Goal: Subscribe to service/newsletter

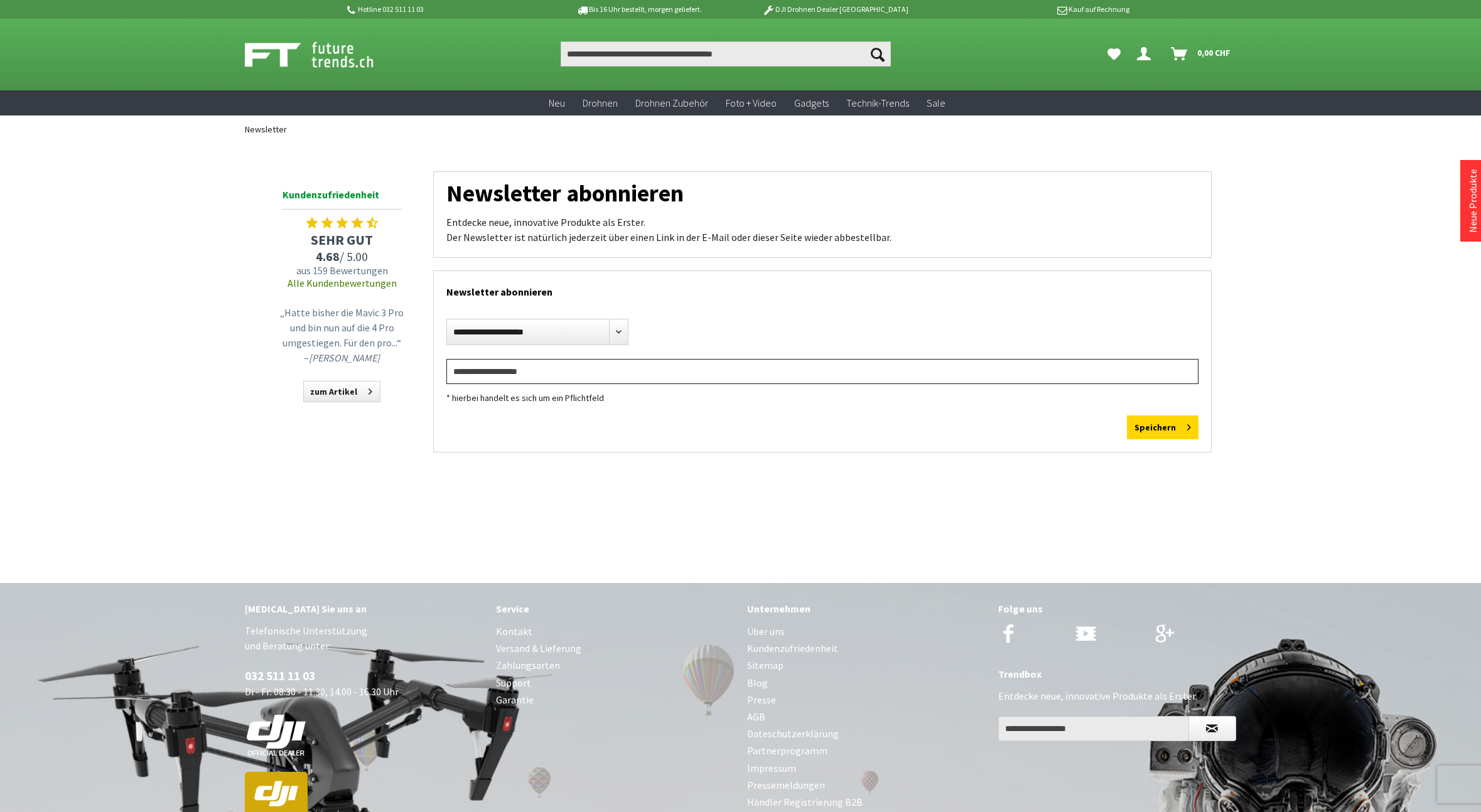
click at [1023, 374] on input "email" at bounding box center [822, 372] width 752 height 25
type input "**********"
click at [1127, 416] on button "Speichern" at bounding box center [1162, 427] width 72 height 24
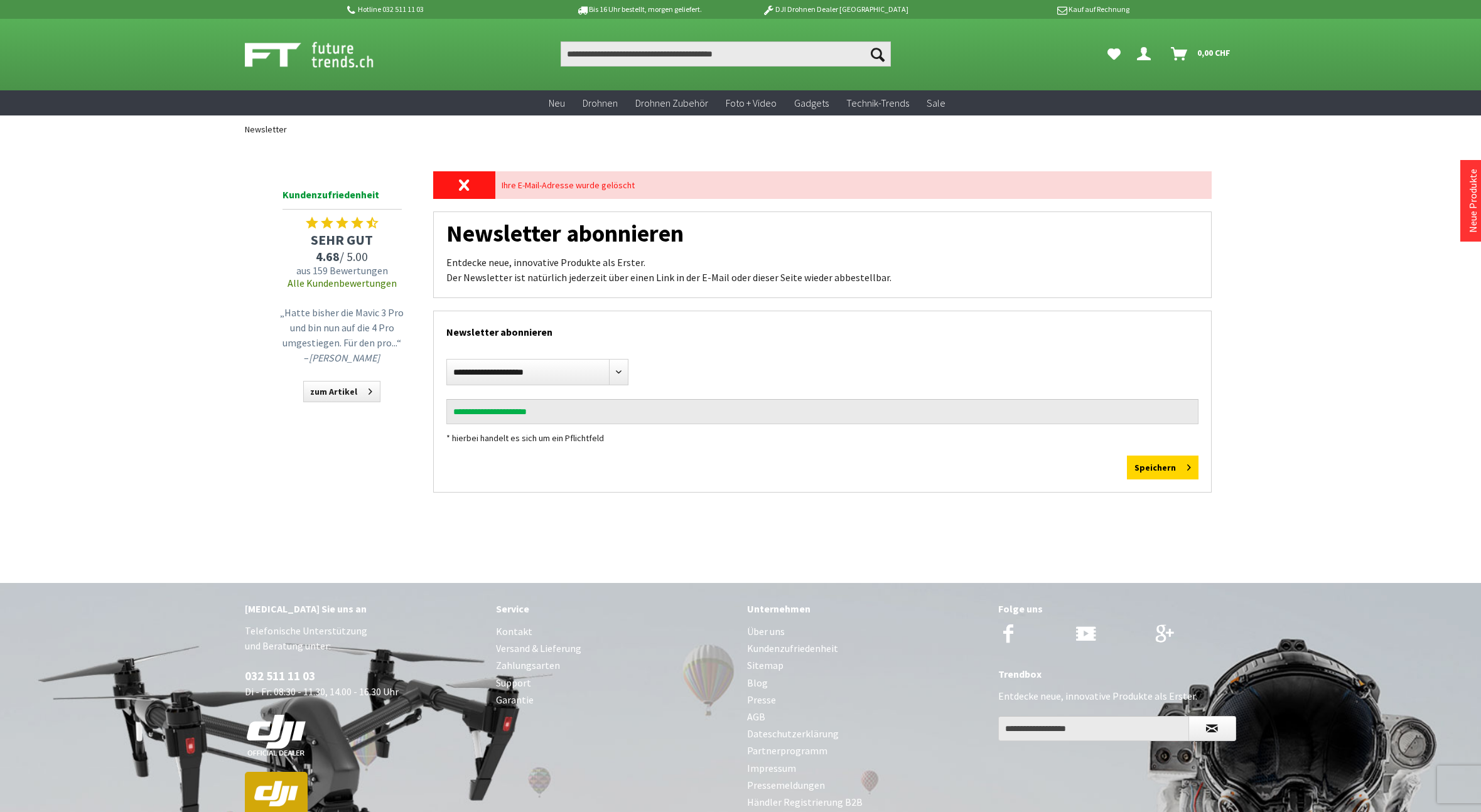
click at [628, 510] on div "**********" at bounding box center [740, 334] width 1005 height 381
